Goal: Information Seeking & Learning: Learn about a topic

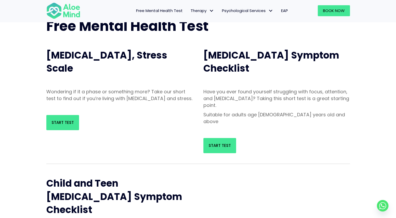
scroll to position [26, 0]
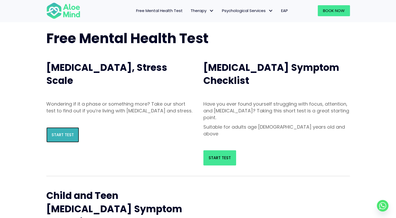
click at [69, 138] on span "Start Test" at bounding box center [63, 134] width 22 height 5
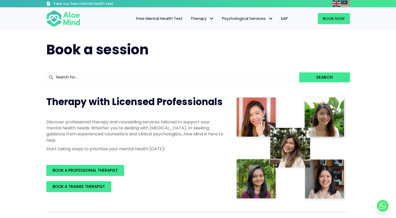
click at [146, 19] on span "Free Mental Health Test" at bounding box center [159, 18] width 47 height 5
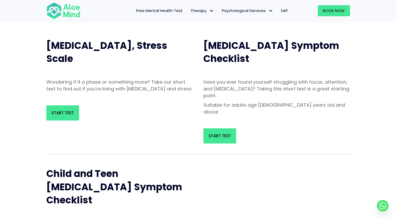
scroll to position [26, 0]
